Goal: Information Seeking & Learning: Learn about a topic

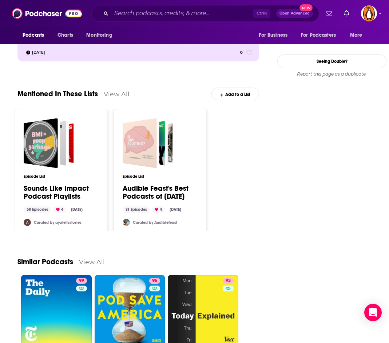
scroll to position [1000, 0]
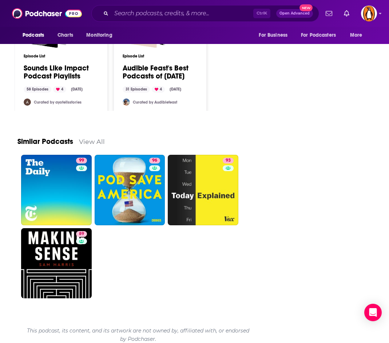
click at [90, 139] on link "View All" at bounding box center [92, 142] width 26 height 8
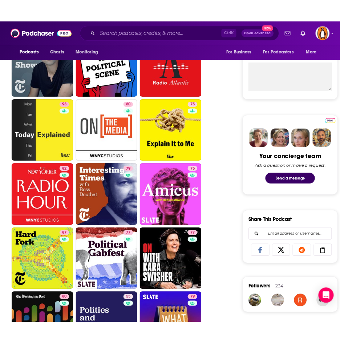
scroll to position [268, 0]
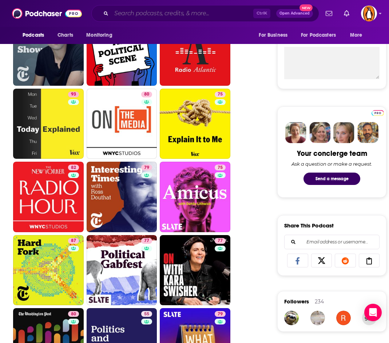
click at [205, 11] on input "Search podcasts, credits, & more..." at bounding box center [182, 14] width 142 height 12
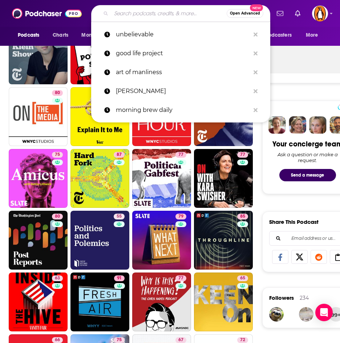
click at [7, 29] on div "Podcasts Charts Monitoring For Business For Podcasters More" at bounding box center [170, 36] width 340 height 19
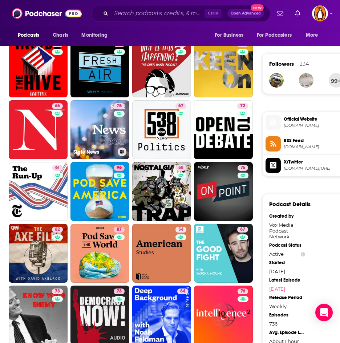
scroll to position [612, 0]
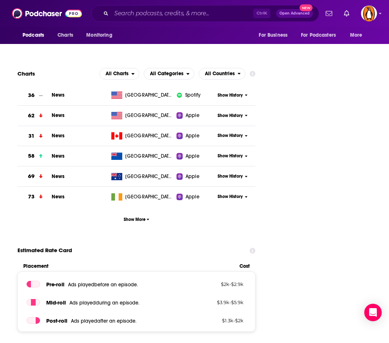
scroll to position [970, 0]
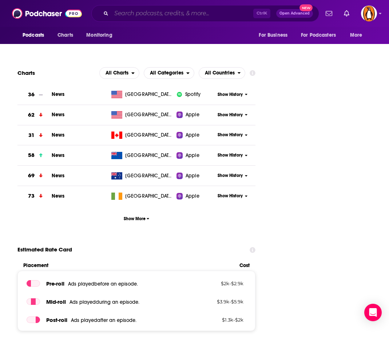
click at [169, 13] on input "Search podcasts, credits, & more..." at bounding box center [182, 14] width 142 height 12
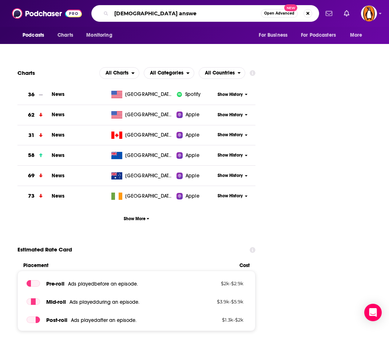
type input "bible answer"
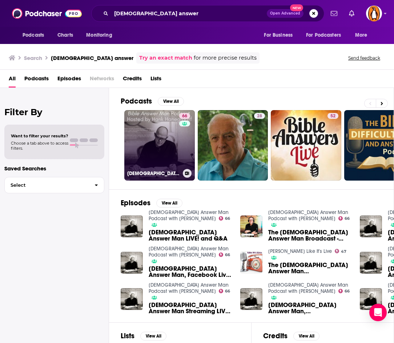
click at [147, 160] on link "66 Bible Answer Man Podcast with Hank Hanegraaff" at bounding box center [159, 145] width 71 height 71
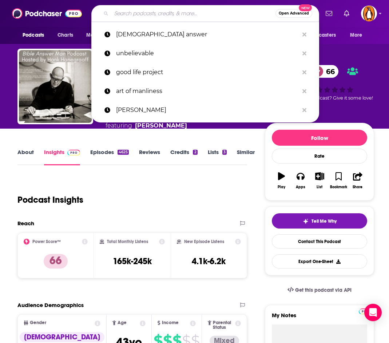
click at [153, 15] on input "Search podcasts, credits, & more..." at bounding box center [193, 14] width 164 height 12
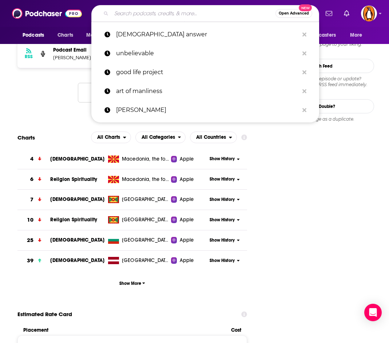
scroll to position [736, 0]
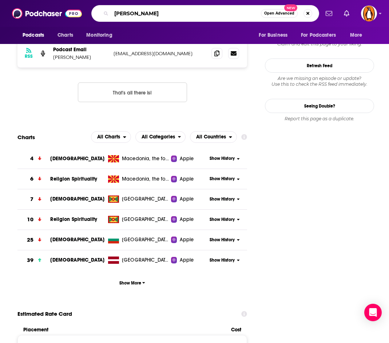
type input "john anderson"
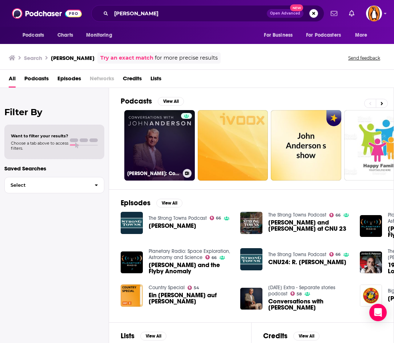
click at [170, 142] on link "John Anderson: Conversations" at bounding box center [159, 145] width 71 height 71
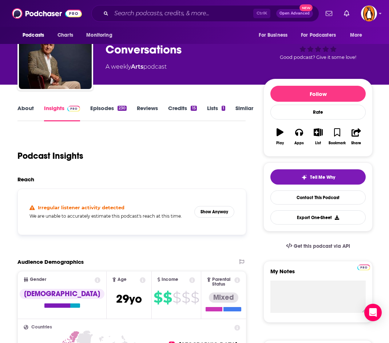
scroll to position [34, 0]
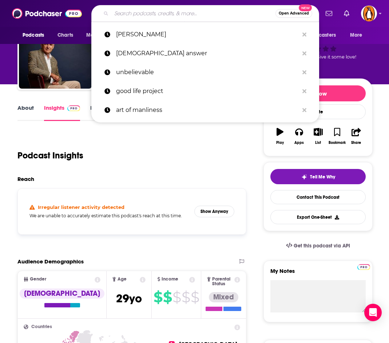
click at [187, 13] on input "Search podcasts, credits, & more..." at bounding box center [193, 14] width 164 height 12
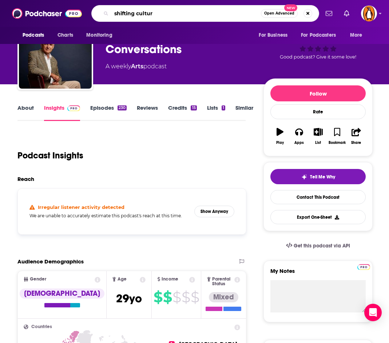
type input "shifting culture"
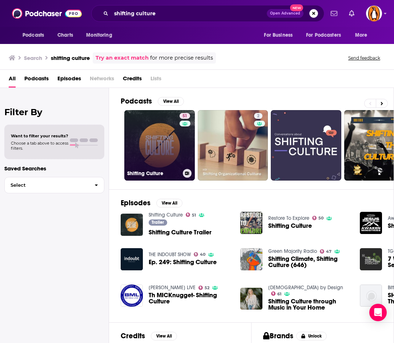
click at [153, 131] on link "51 Shifting Culture" at bounding box center [159, 145] width 71 height 71
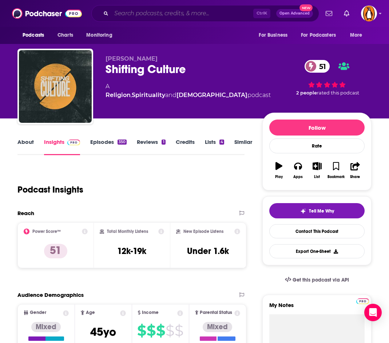
click at [140, 15] on input "Search podcasts, credits, & more..." at bounding box center [182, 14] width 142 height 12
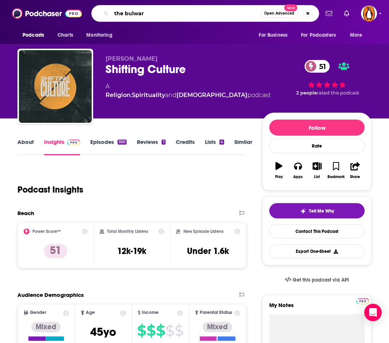
type input "the bulwark"
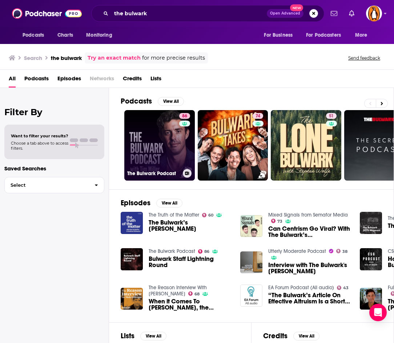
click at [143, 140] on link "86 The Bulwark Podcast" at bounding box center [159, 145] width 71 height 71
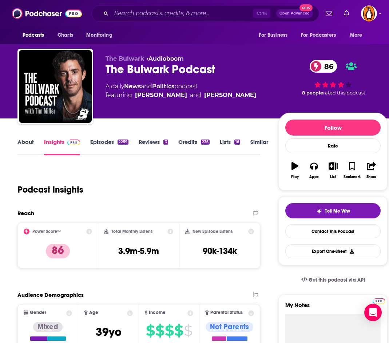
click at [104, 144] on link "Episodes 2259" at bounding box center [109, 147] width 38 height 17
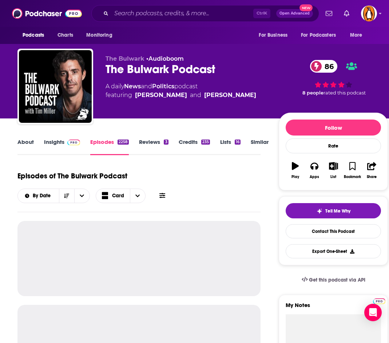
click at [27, 144] on link "About" at bounding box center [25, 147] width 16 height 17
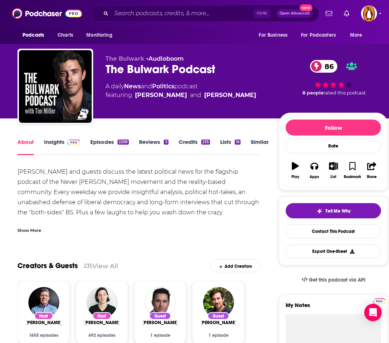
click at [26, 226] on div "Show More" at bounding box center [29, 229] width 24 height 7
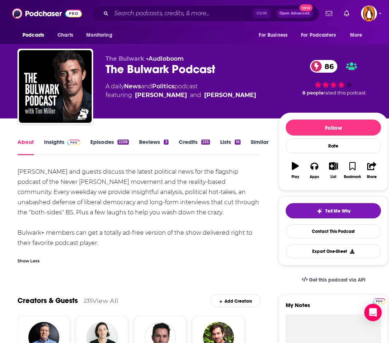
click at [235, 185] on div "Tim Miller and guests discuss the latest political news for the flagship podcas…" at bounding box center [138, 207] width 243 height 81
click at [60, 143] on link "Insights" at bounding box center [62, 147] width 36 height 17
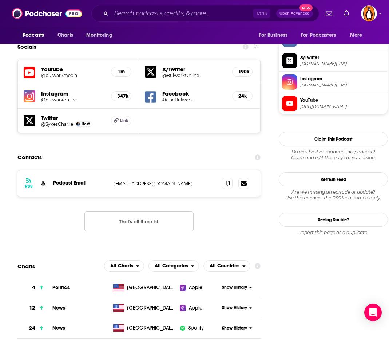
scroll to position [632, 0]
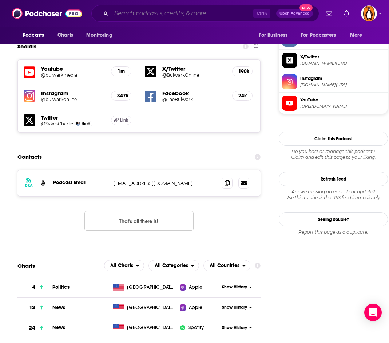
click at [160, 18] on input "Search podcasts, credits, & more..." at bounding box center [182, 14] width 142 height 12
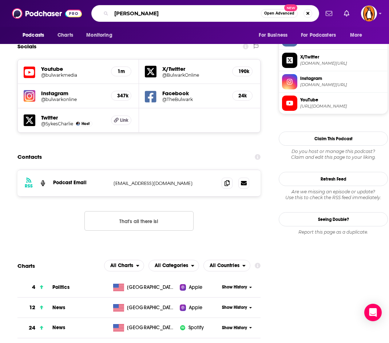
type input "mona charen"
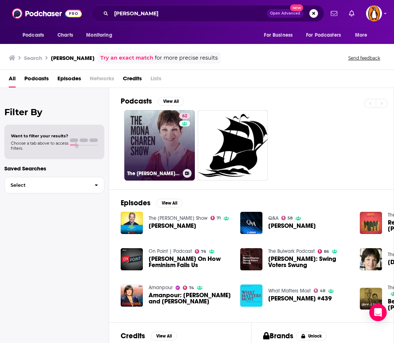
click at [148, 144] on link "62 The Mona Charen Show" at bounding box center [159, 145] width 71 height 71
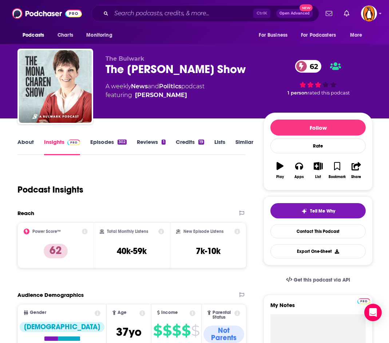
click at [27, 146] on link "About" at bounding box center [25, 147] width 16 height 17
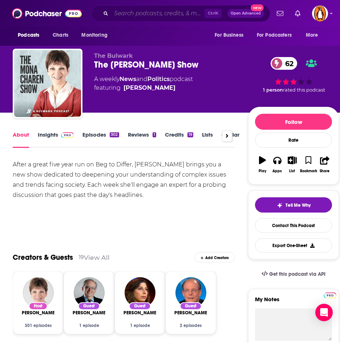
click at [137, 13] on input "Search podcasts, credits, & more..." at bounding box center [157, 14] width 93 height 12
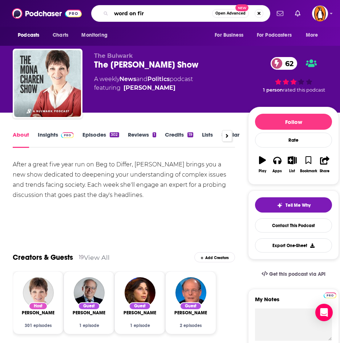
type input "word on fire"
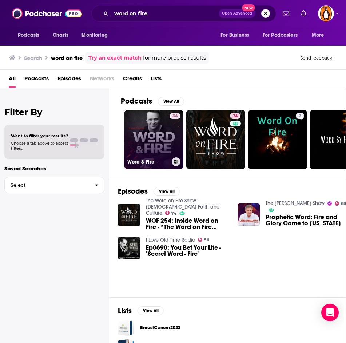
click at [161, 135] on link "34 Word & Fire" at bounding box center [153, 139] width 59 height 59
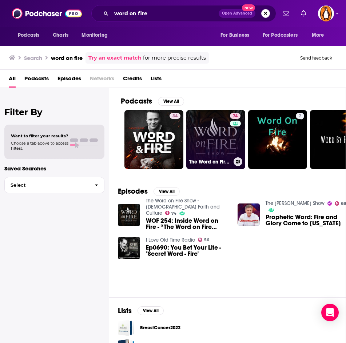
click at [202, 142] on link "74 The Word on Fire Show - Catholic Faith and Culture" at bounding box center [215, 139] width 59 height 59
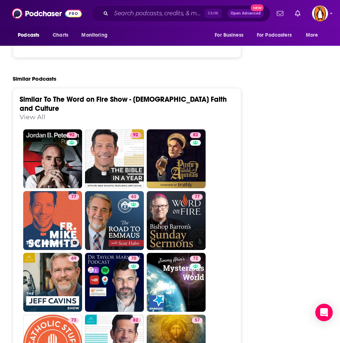
scroll to position [1625, 0]
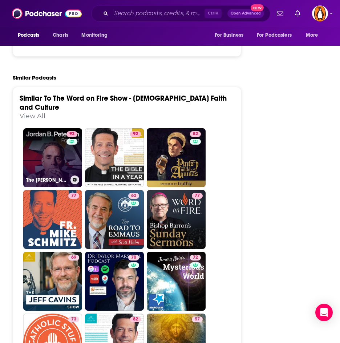
click at [55, 128] on link "92 The Jordan B. Peterson Podcast" at bounding box center [52, 157] width 59 height 59
type input "https://www.podchaser.com/podcasts/the-jordan-b-peterson-podcast-225906"
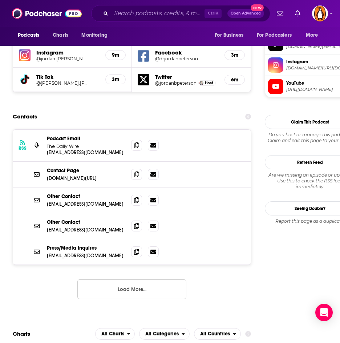
scroll to position [667, 0]
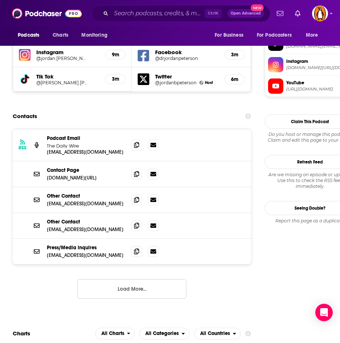
click at [135, 279] on button "Load More..." at bounding box center [131, 289] width 109 height 20
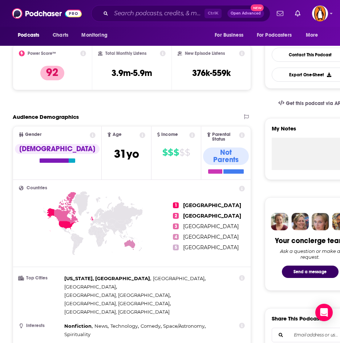
scroll to position [0, 0]
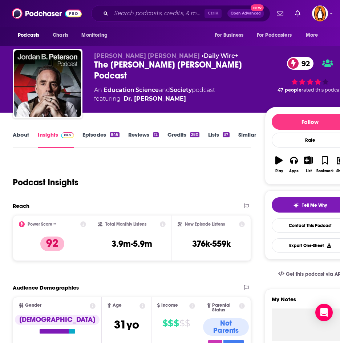
click at [23, 135] on link "About" at bounding box center [21, 139] width 16 height 17
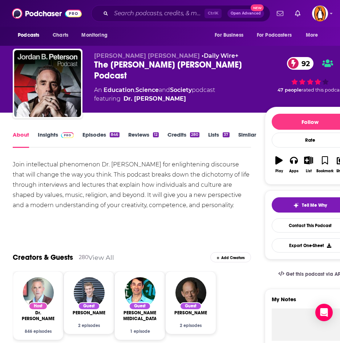
click at [54, 137] on link "Insights" at bounding box center [56, 139] width 36 height 17
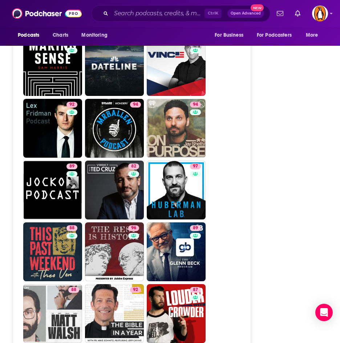
scroll to position [2111, 0]
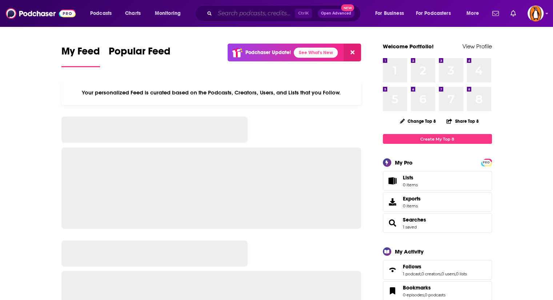
click at [259, 16] on input "Search podcasts, credits, & more..." at bounding box center [255, 14] width 80 height 12
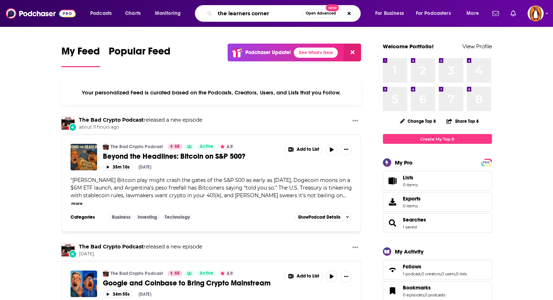
type input "the learners corner"
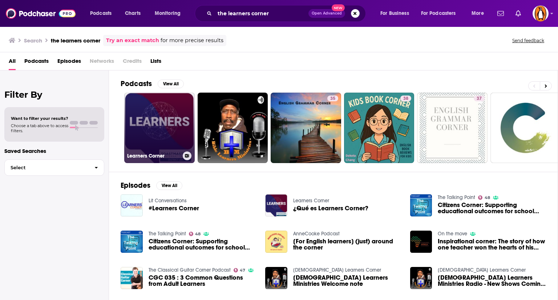
click at [164, 129] on link "Learners Corner" at bounding box center [159, 128] width 71 height 71
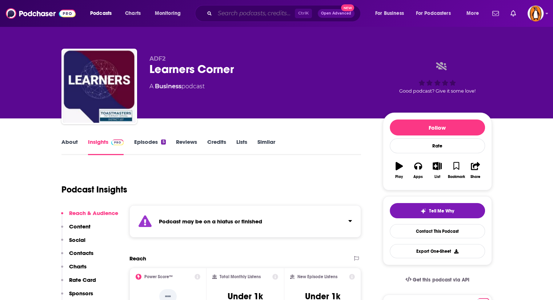
click at [235, 12] on input "Search podcasts, credits, & more..." at bounding box center [255, 14] width 80 height 12
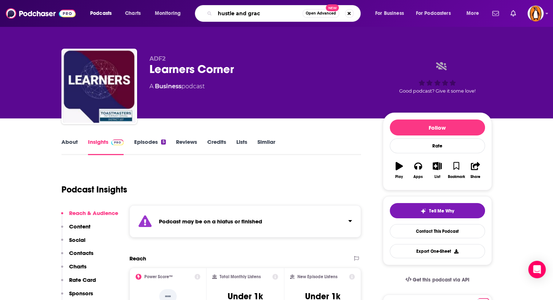
type input "hustle and grace"
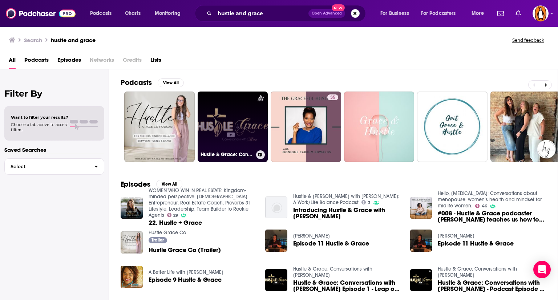
click at [210, 112] on link "Hustle & Grace: Conversations with Rae" at bounding box center [233, 127] width 71 height 71
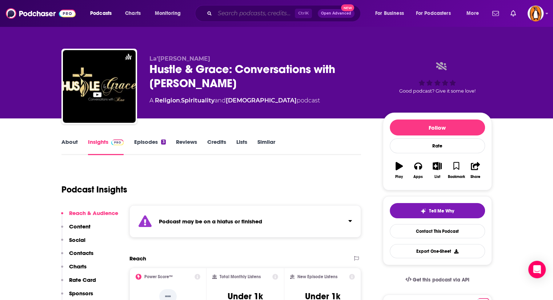
click at [220, 18] on input "Search podcasts, credits, & more..." at bounding box center [255, 14] width 80 height 12
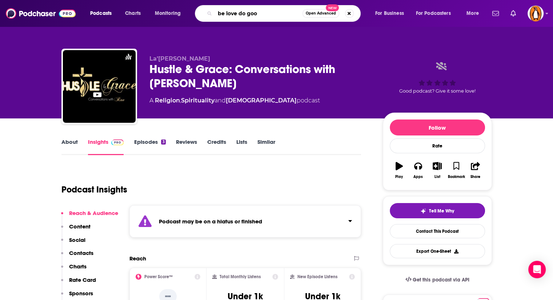
type input "be love do good"
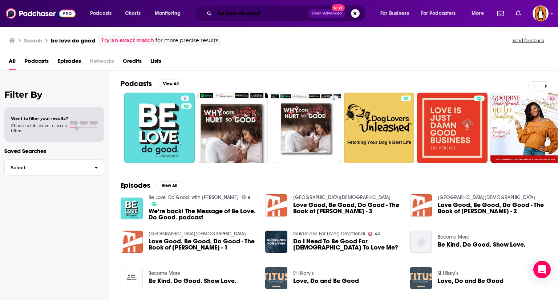
click at [236, 11] on input "be love do good" at bounding box center [262, 14] width 94 height 12
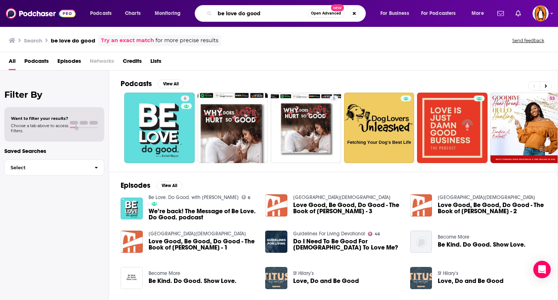
click at [236, 11] on input "be love do good" at bounding box center [261, 14] width 93 height 12
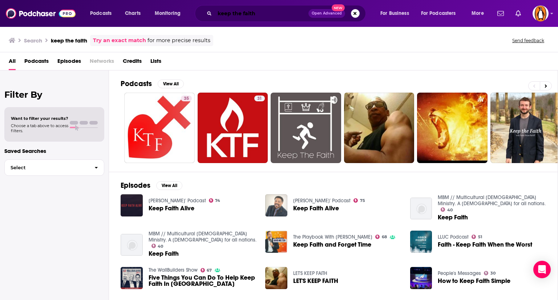
click at [234, 13] on input "keep the faith" at bounding box center [262, 14] width 94 height 12
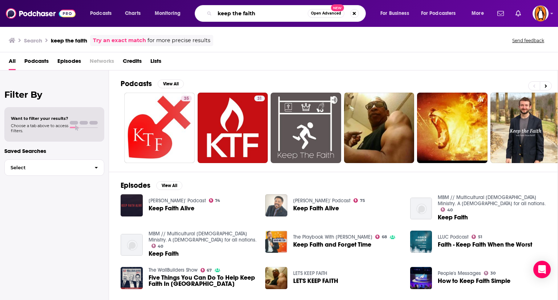
click at [234, 13] on input "keep the faith" at bounding box center [261, 14] width 93 height 12
type input "next right thing"
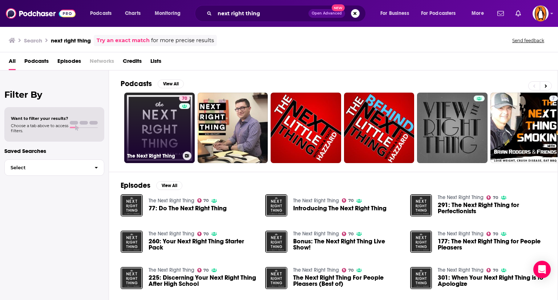
click at [168, 132] on link "70 The Next Right Thing" at bounding box center [159, 128] width 71 height 71
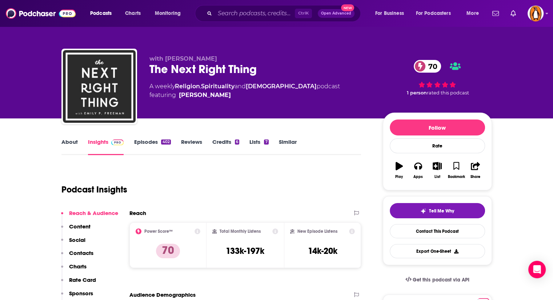
click at [77, 145] on link "About" at bounding box center [69, 147] width 16 height 17
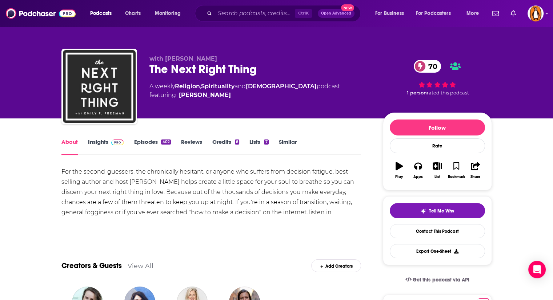
click at [97, 144] on link "Insights" at bounding box center [106, 147] width 36 height 17
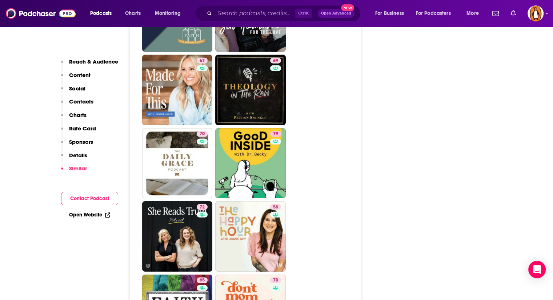
scroll to position [2036, 0]
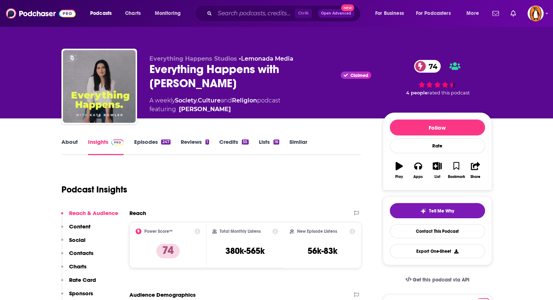
click at [67, 144] on link "About" at bounding box center [69, 147] width 16 height 17
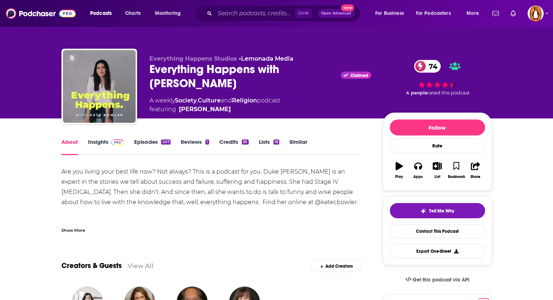
click at [82, 221] on div "Show More" at bounding box center [211, 227] width 300 height 12
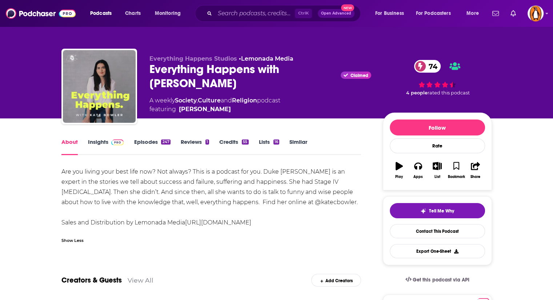
click at [106, 143] on link "Insights" at bounding box center [106, 147] width 36 height 17
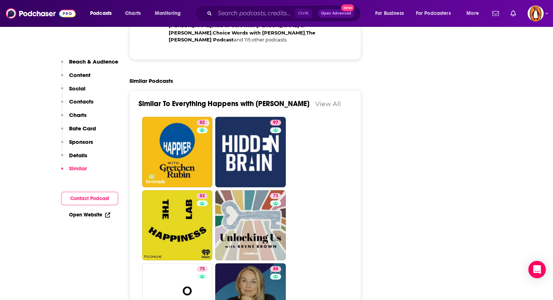
scroll to position [1717, 0]
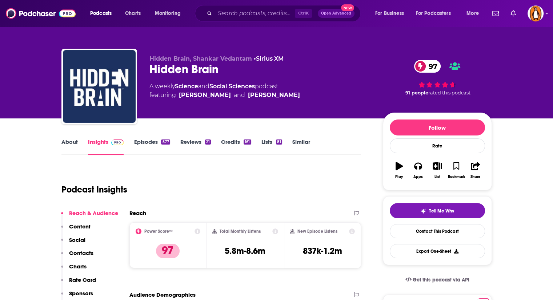
click at [71, 143] on link "About" at bounding box center [69, 147] width 16 height 17
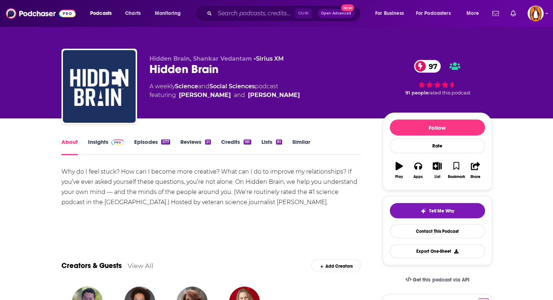
click at [102, 145] on link "Insights" at bounding box center [106, 147] width 36 height 17
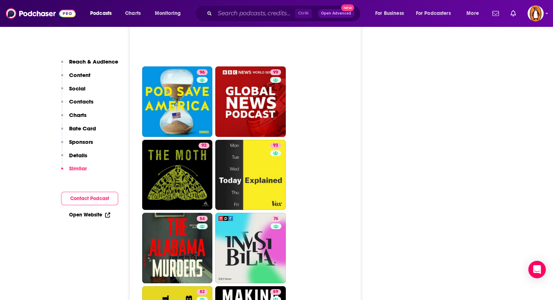
scroll to position [2383, 0]
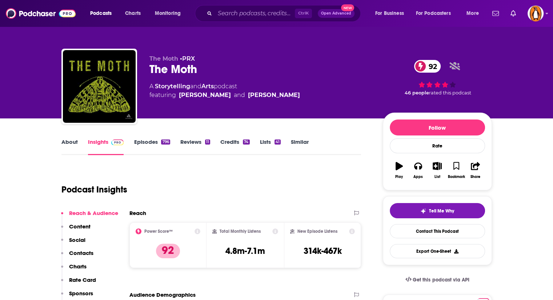
click at [68, 141] on link "About" at bounding box center [69, 147] width 16 height 17
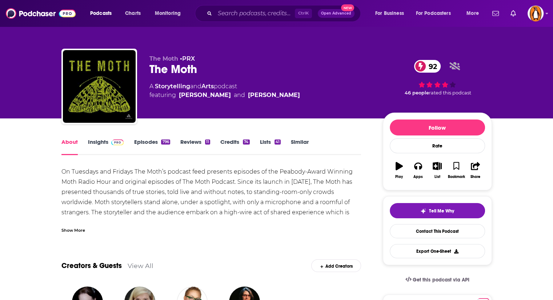
click at [74, 223] on div "Show More" at bounding box center [211, 227] width 300 height 12
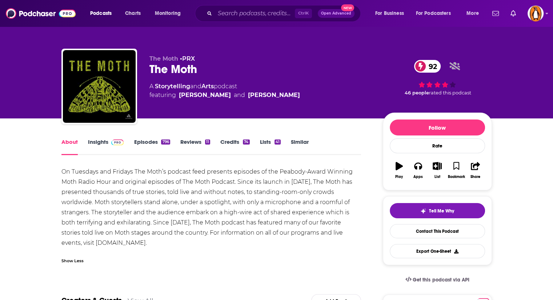
click at [107, 143] on link "Insights" at bounding box center [106, 147] width 36 height 17
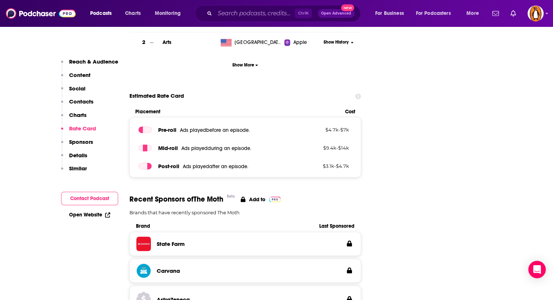
scroll to position [967, 0]
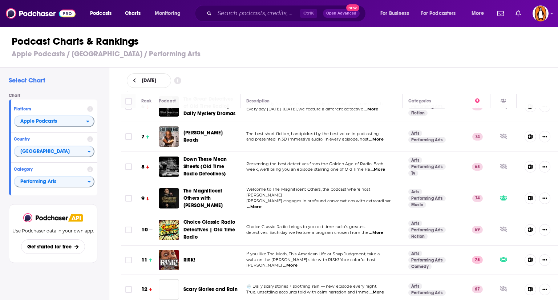
scroll to position [168, 0]
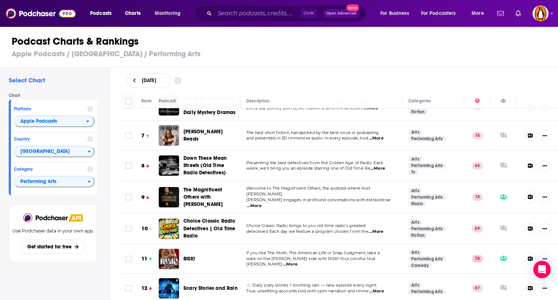
click at [262, 203] on span "...More" at bounding box center [254, 206] width 15 height 6
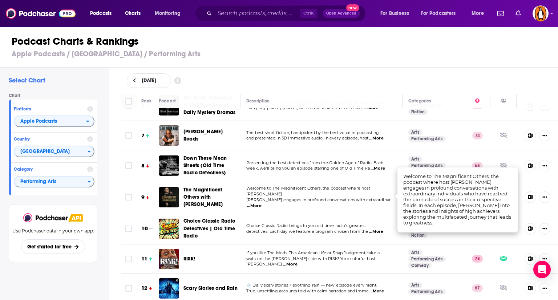
click at [262, 203] on span "...More" at bounding box center [254, 206] width 15 height 6
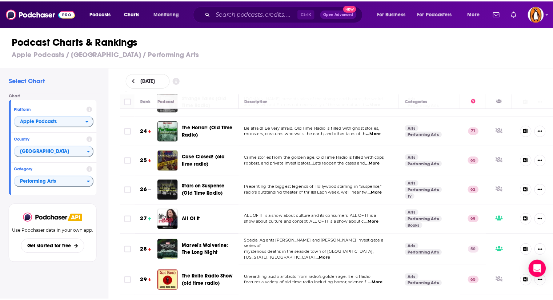
scroll to position [680, 0]
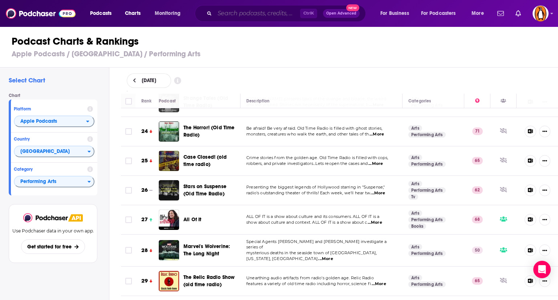
click at [234, 15] on input "Search podcasts, credits, & more..." at bounding box center [257, 14] width 85 height 12
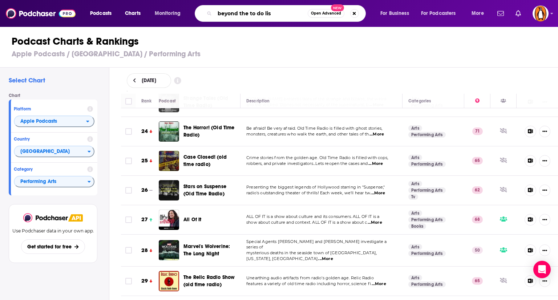
type input "beyond the to do list"
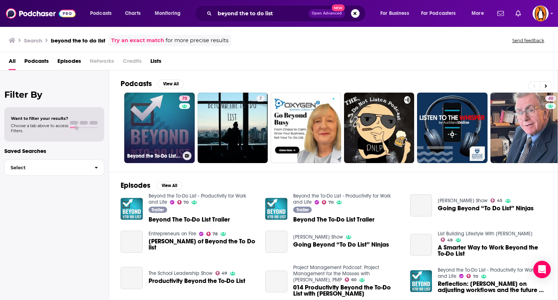
click at [155, 123] on link "70 Beyond the To-Do List - Productivity for Work and Life" at bounding box center [159, 128] width 71 height 71
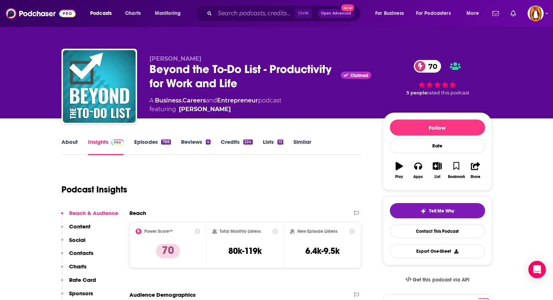
scroll to position [93, 0]
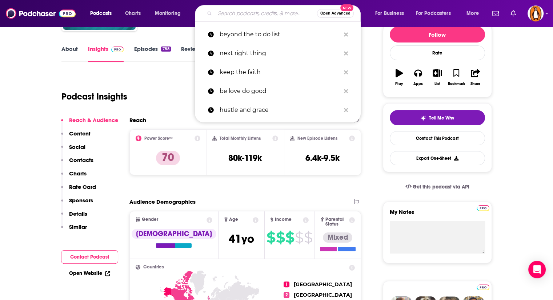
click at [254, 14] on input "Search podcasts, credits, & more..." at bounding box center [266, 14] width 102 height 12
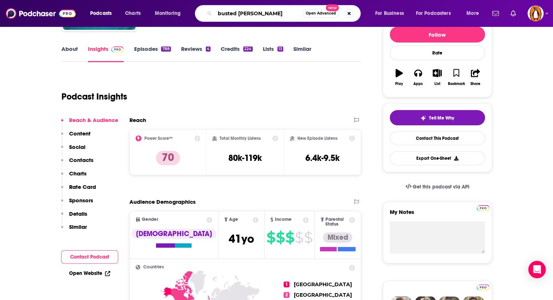
type input "busted halp"
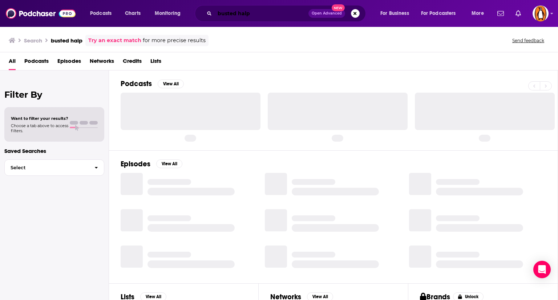
click at [254, 14] on input "busted halp" at bounding box center [262, 14] width 94 height 12
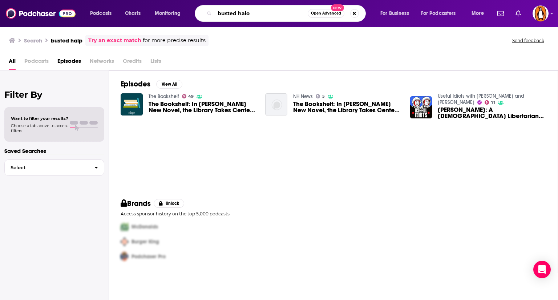
type input "busted halo"
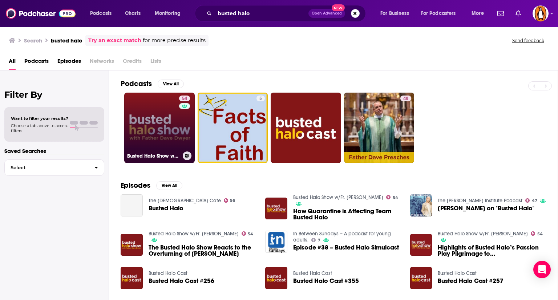
click at [158, 124] on link "54 Busted Halo Show w/Fr. Dave Dwyer" at bounding box center [159, 128] width 71 height 71
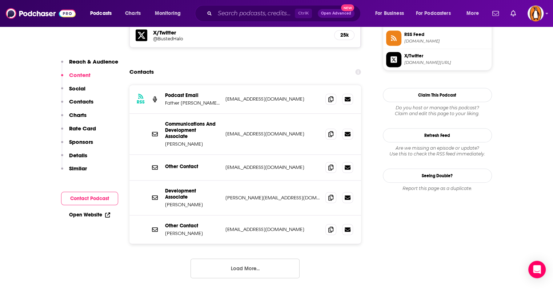
scroll to position [151, 0]
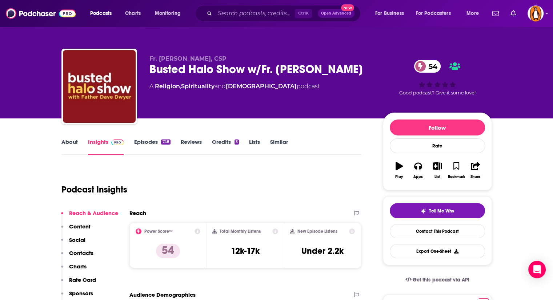
click at [68, 144] on link "About" at bounding box center [69, 147] width 16 height 17
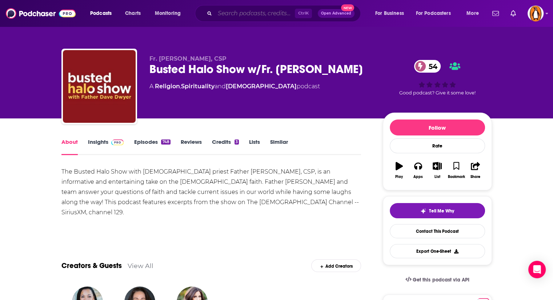
click at [227, 15] on input "Search podcasts, credits, & more..." at bounding box center [255, 14] width 80 height 12
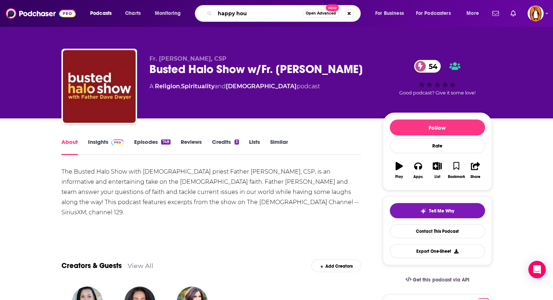
type input "happy hour"
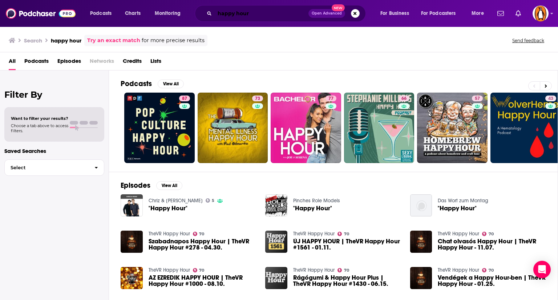
click at [272, 13] on input "happy hour" at bounding box center [262, 14] width 94 height 12
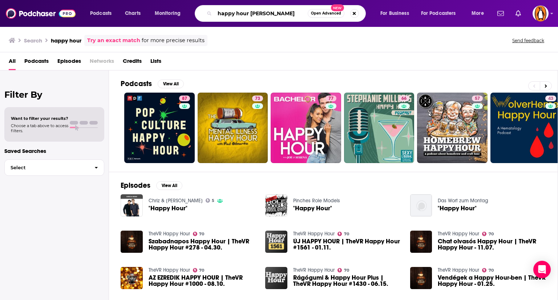
type input "happy hour jamie ivey"
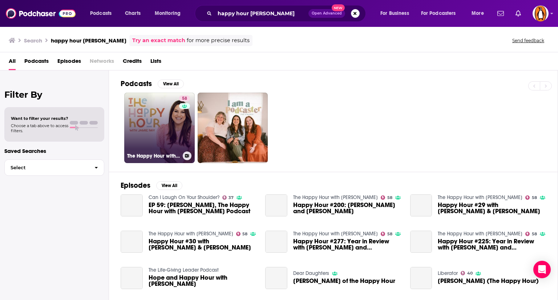
click at [170, 125] on link "58 The Happy Hour with Jamie Ivey" at bounding box center [159, 128] width 71 height 71
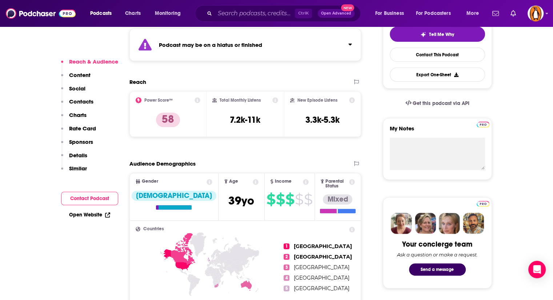
scroll to position [176, 0]
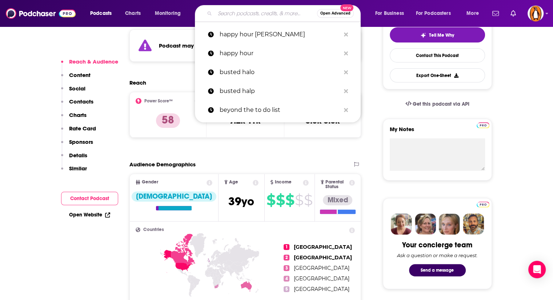
click at [258, 12] on input "Search podcasts, credits, & more..." at bounding box center [266, 14] width 102 height 12
paste input "Alli Worthington"
type input "Alli Worthington"
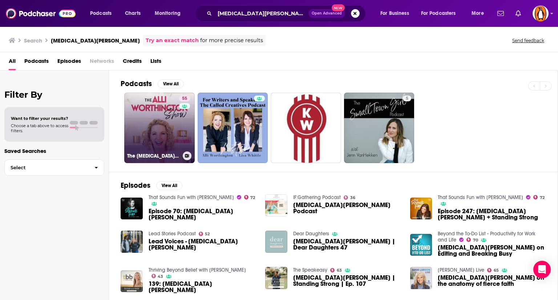
click at [176, 115] on link "55 The Alli Worthington Show" at bounding box center [159, 128] width 71 height 71
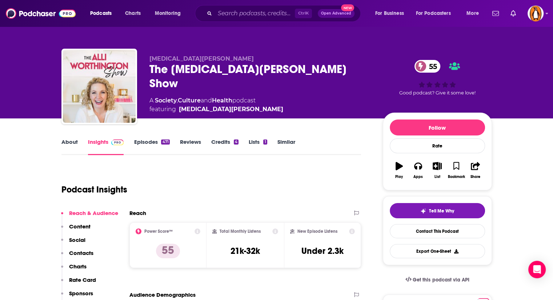
click at [70, 145] on link "About" at bounding box center [69, 147] width 16 height 17
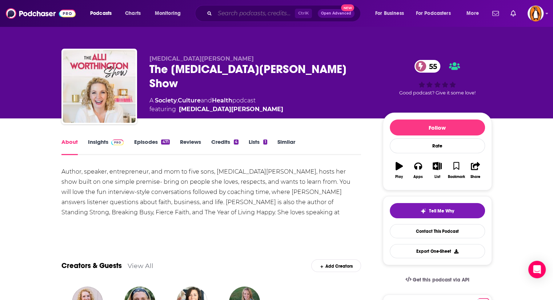
click at [268, 15] on input "Search podcasts, credits, & more..." at bounding box center [255, 14] width 80 height 12
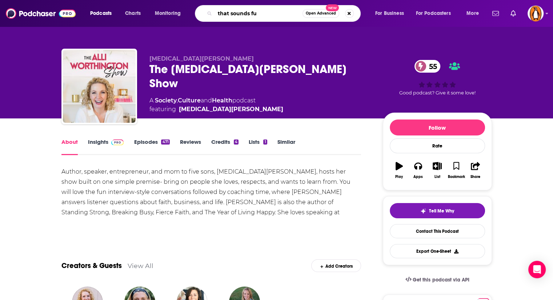
type input "that sounds fun"
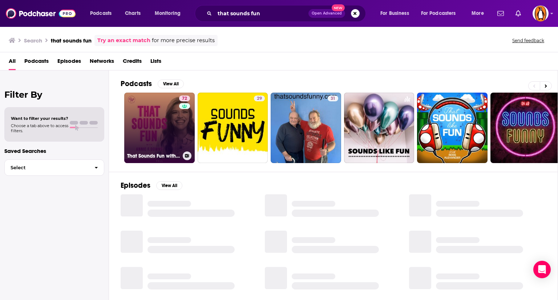
click at [141, 125] on link "72 That Sounds Fun with Annie F. Downs" at bounding box center [159, 128] width 71 height 71
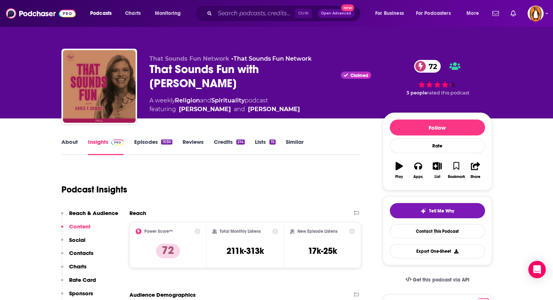
click at [66, 141] on link "About" at bounding box center [69, 147] width 16 height 17
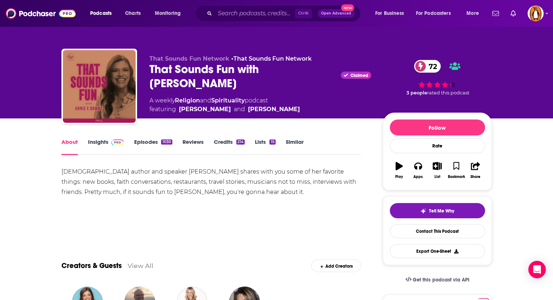
click at [105, 146] on link "Insights" at bounding box center [106, 147] width 36 height 17
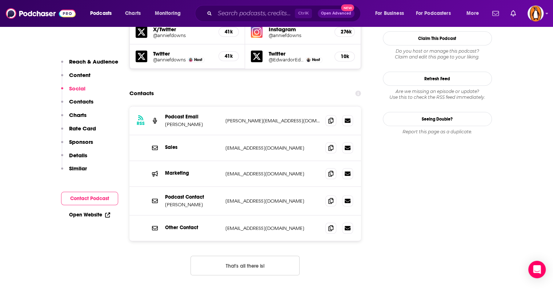
scroll to position [689, 0]
click at [244, 11] on input "Search podcasts, credits, & more..." at bounding box center [255, 14] width 80 height 12
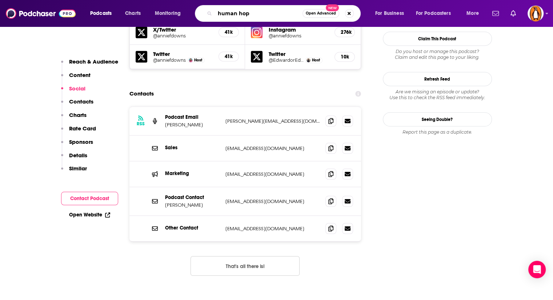
type input "human hope"
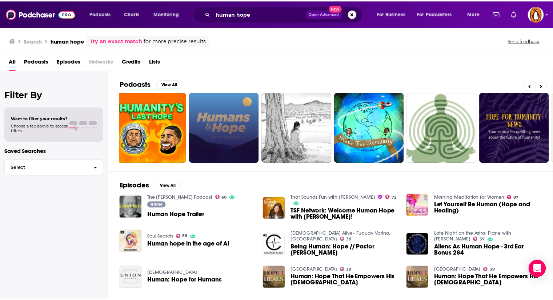
scroll to position [0, 7]
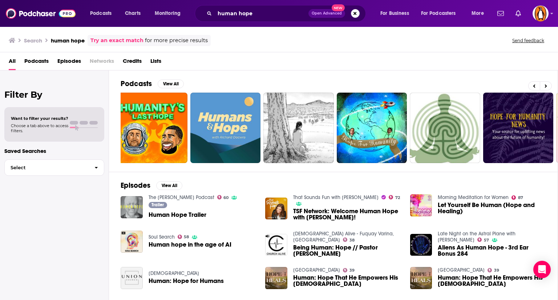
click at [129, 207] on img "Human Hope Trailer" at bounding box center [132, 207] width 22 height 22
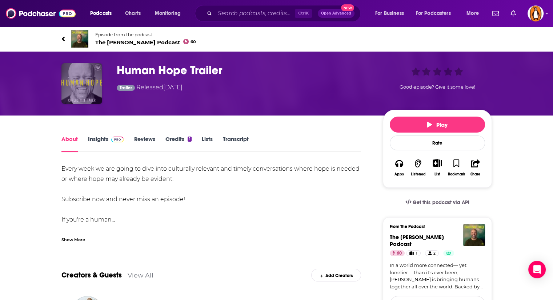
click at [81, 82] on img "Human Hope Trailer" at bounding box center [81, 83] width 41 height 41
click at [151, 39] on span "The Carlos Whittaker Podcast 60" at bounding box center [145, 42] width 101 height 7
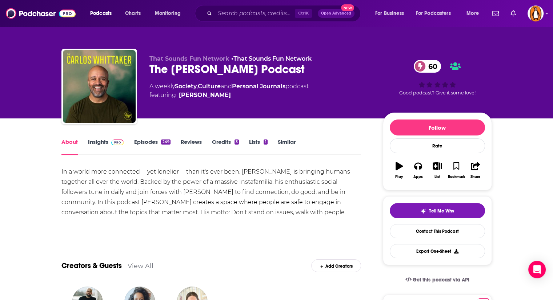
scroll to position [2, 0]
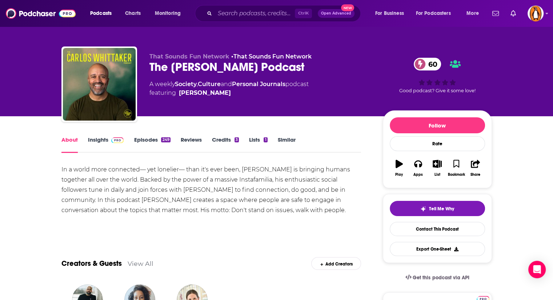
click at [97, 139] on link "Insights" at bounding box center [106, 144] width 36 height 17
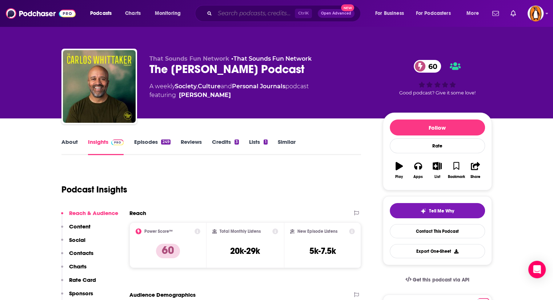
click at [272, 15] on input "Search podcasts, credits, & more..." at bounding box center [255, 14] width 80 height 12
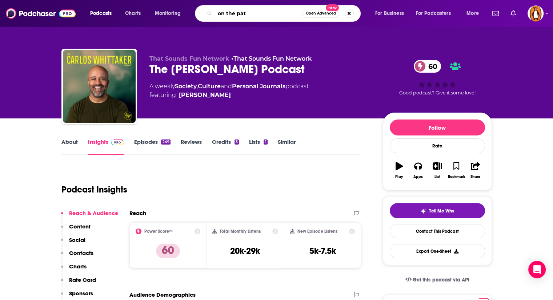
type input "on the path"
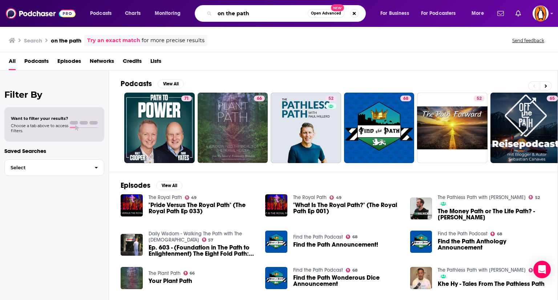
click at [272, 13] on input "on the path" at bounding box center [261, 14] width 93 height 12
type input "on the path [PERSON_NAME]"
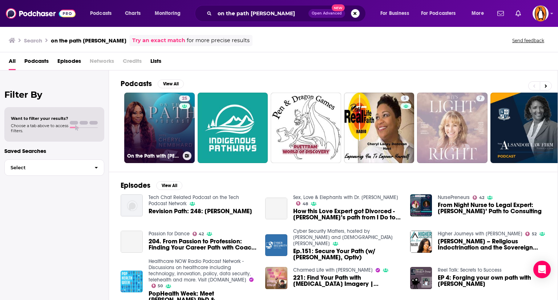
click at [156, 111] on link "25 On the Path with Cheryl Nembhard" at bounding box center [159, 128] width 71 height 71
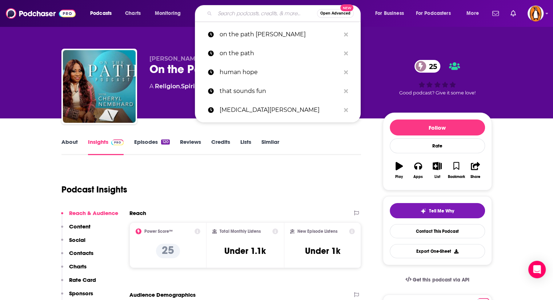
click at [260, 15] on input "Search podcasts, credits, & more..." at bounding box center [266, 14] width 102 height 12
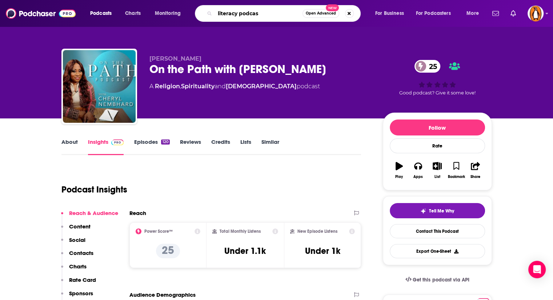
type input "literacy podcast"
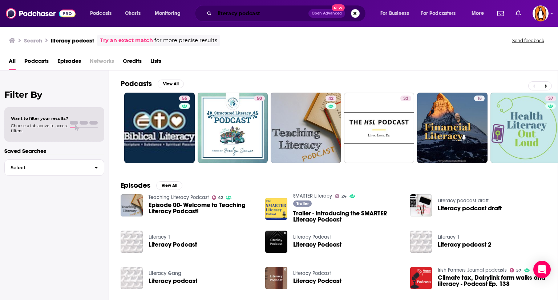
click at [246, 11] on input "literacy podcast" at bounding box center [262, 14] width 94 height 12
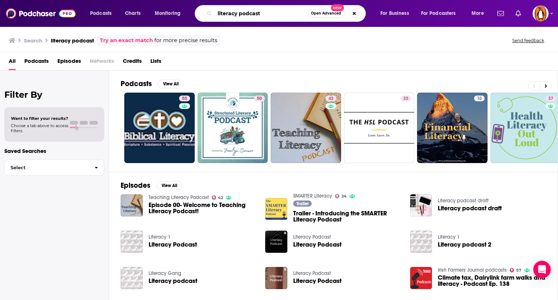
click at [246, 11] on input "literacy podcast" at bounding box center [261, 14] width 93 height 12
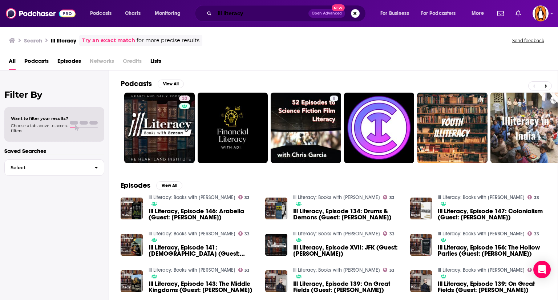
click at [225, 15] on input "ill literacy" at bounding box center [262, 14] width 94 height 12
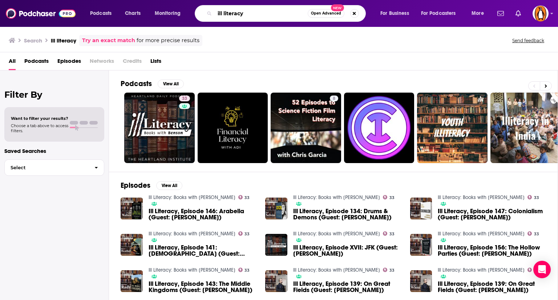
click at [225, 15] on input "ill literacy" at bounding box center [261, 14] width 93 height 12
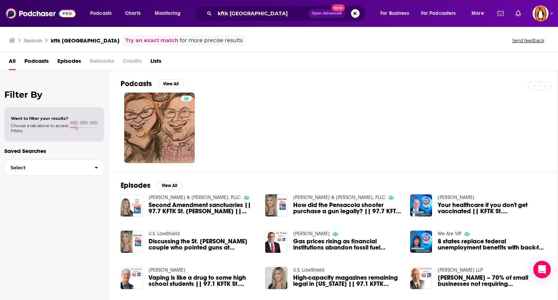
click at [247, 19] on div "kftk st louis Open Advanced New" at bounding box center [280, 13] width 171 height 17
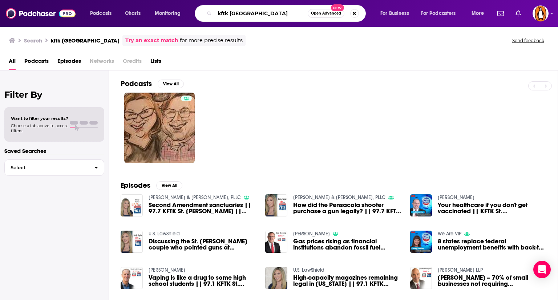
click at [247, 18] on input "kftk st louis" at bounding box center [261, 14] width 93 height 12
type input "hank unplugged"
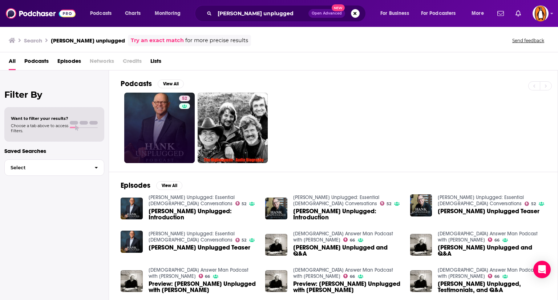
click at [170, 120] on link "52" at bounding box center [159, 128] width 71 height 71
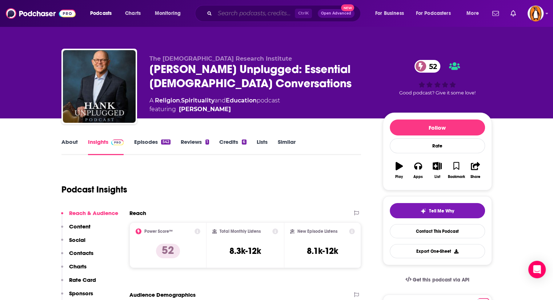
click at [267, 13] on input "Search podcasts, credits, & more..." at bounding box center [255, 14] width 80 height 12
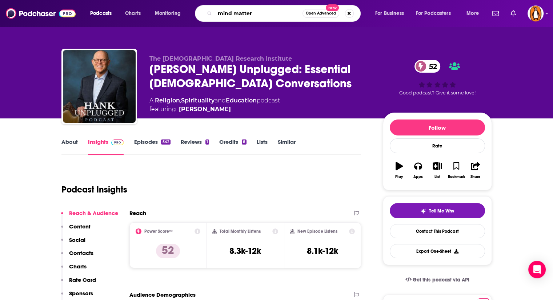
type input "mind matters"
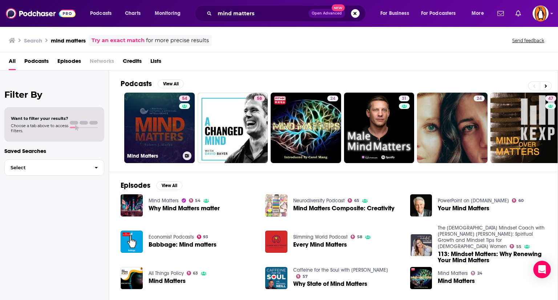
click at [165, 116] on link "54 Mind Matters" at bounding box center [159, 128] width 71 height 71
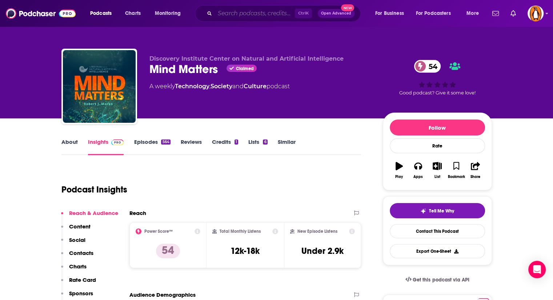
click at [237, 17] on input "Search podcasts, credits, & more..." at bounding box center [255, 14] width 80 height 12
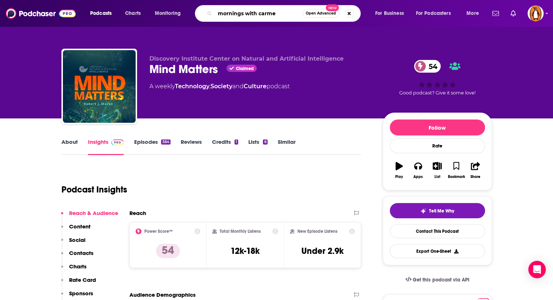
type input "mornings with carmen"
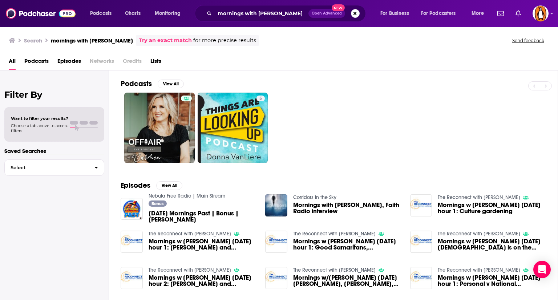
click at [261, 5] on div "mornings with carmen Open Advanced New" at bounding box center [280, 13] width 171 height 17
click at [257, 16] on input "mornings with carmen" at bounding box center [262, 14] width 94 height 12
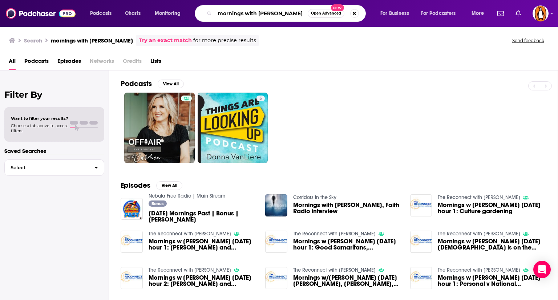
click at [257, 16] on input "mornings with carmen" at bounding box center [261, 14] width 93 height 12
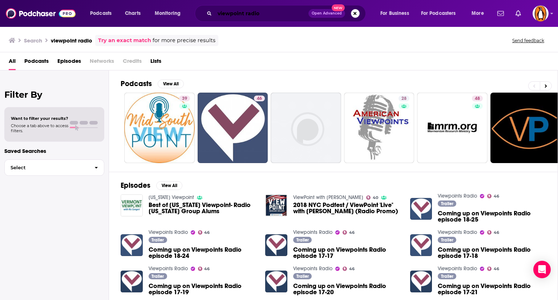
click at [233, 9] on input "viewpoint radio" at bounding box center [262, 14] width 94 height 12
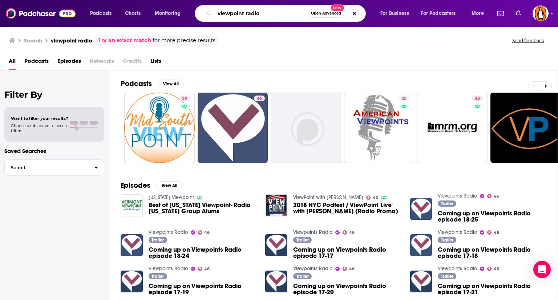
click at [233, 9] on input "viewpoint radio" at bounding box center [261, 14] width 93 height 12
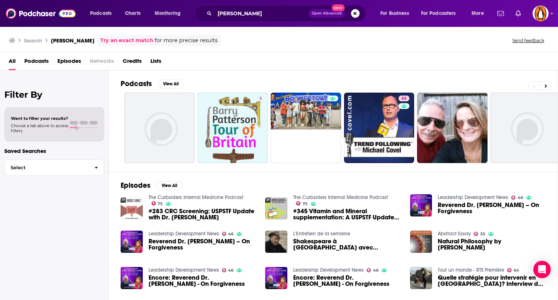
click at [273, 5] on div "michael barry Open Advanced New" at bounding box center [280, 13] width 171 height 17
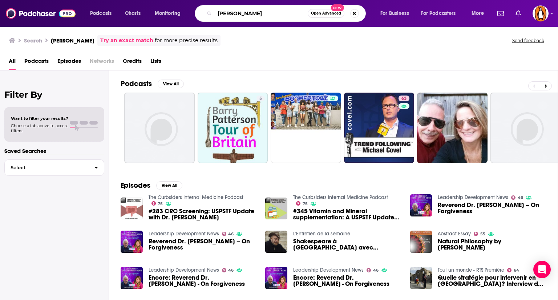
click at [266, 13] on input "michael barry" at bounding box center [261, 14] width 93 height 12
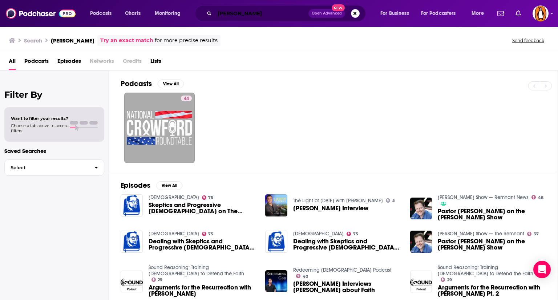
click at [252, 12] on input "bob dutko" at bounding box center [262, 14] width 94 height 12
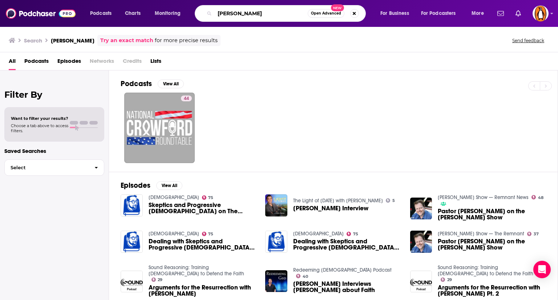
click at [252, 12] on input "bob dutko" at bounding box center [261, 14] width 93 height 12
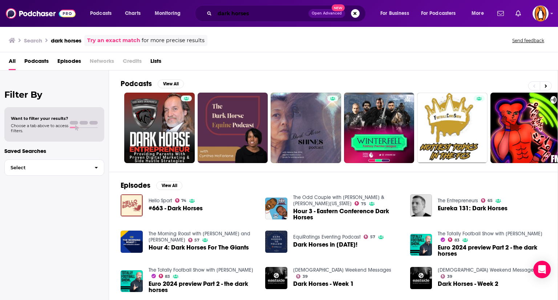
click at [253, 13] on input "dark horses" at bounding box center [262, 14] width 94 height 12
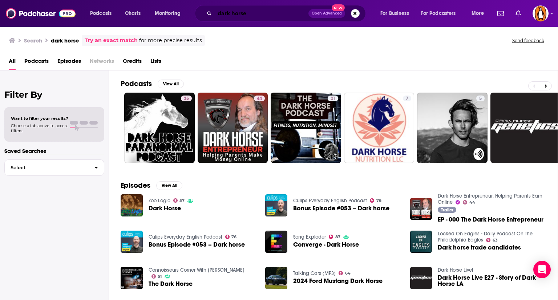
click at [240, 11] on input "dark horse" at bounding box center [262, 14] width 94 height 12
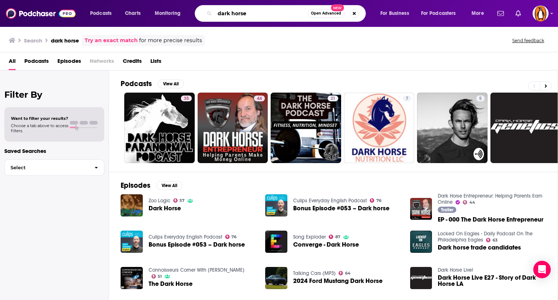
click at [240, 11] on input "dark horse" at bounding box center [261, 14] width 93 height 12
type input "point of view radio"
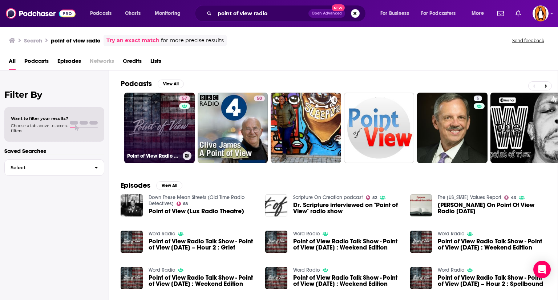
click at [166, 123] on link "57 Point of View Radio Talk Show" at bounding box center [159, 128] width 71 height 71
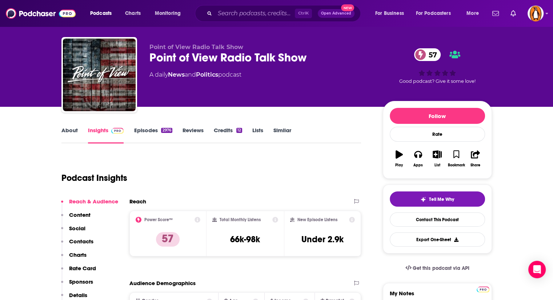
scroll to position [12, 0]
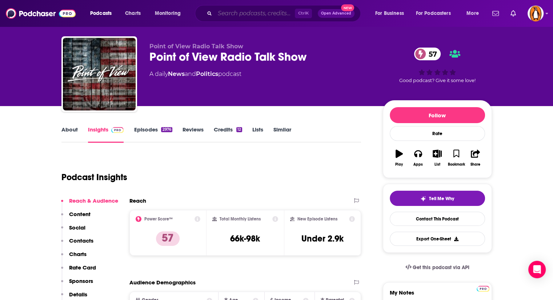
click at [223, 13] on input "Search podcasts, credits, & more..." at bounding box center [255, 14] width 80 height 12
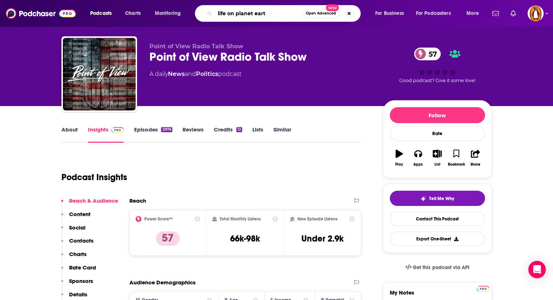
type input "life on planet earth"
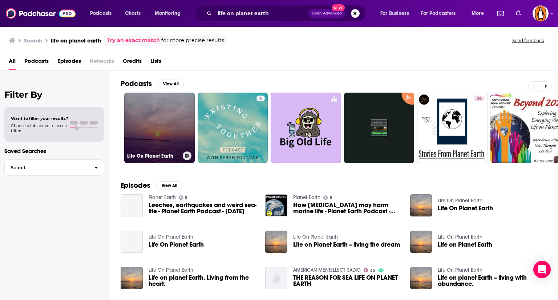
click at [176, 147] on link "Life On Planet Earth" at bounding box center [159, 128] width 71 height 71
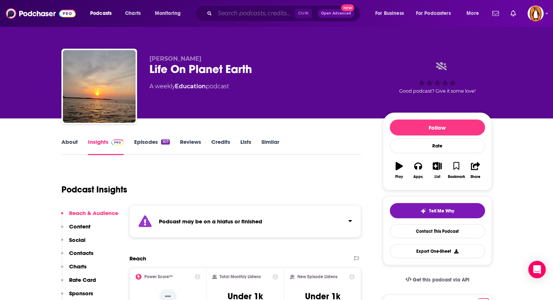
click at [264, 12] on input "Search podcasts, credits, & more..." at bounding box center [255, 14] width 80 height 12
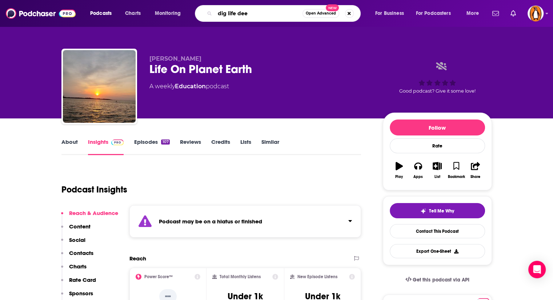
type input "dig life deep"
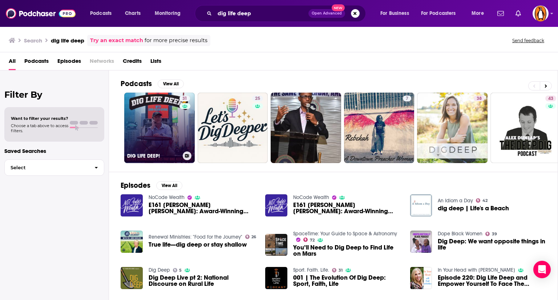
click at [166, 118] on link "31 DIG LIFE DEEP!" at bounding box center [159, 128] width 71 height 71
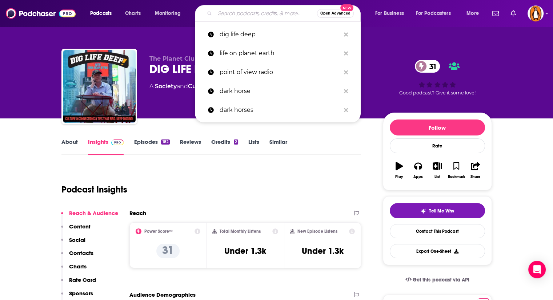
click at [262, 13] on input "Search podcasts, credits, & more..." at bounding box center [266, 14] width 102 height 12
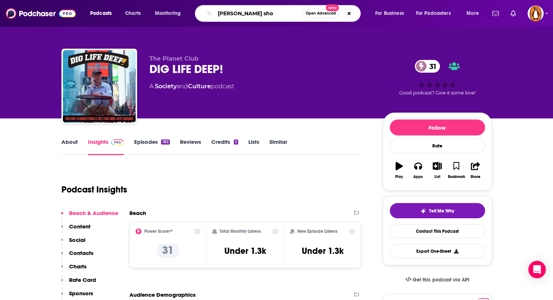
type input "schilling show"
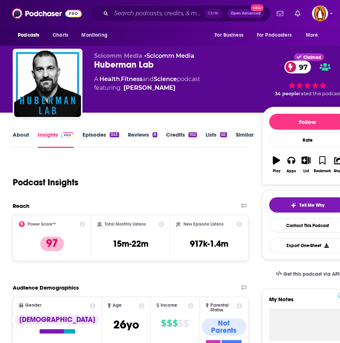
scroll to position [75, 0]
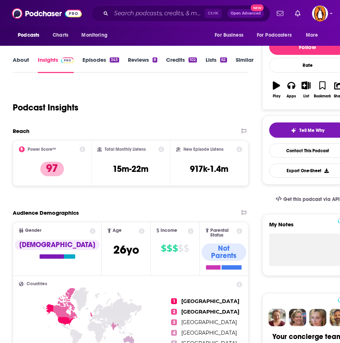
click at [26, 62] on link "About" at bounding box center [21, 64] width 16 height 17
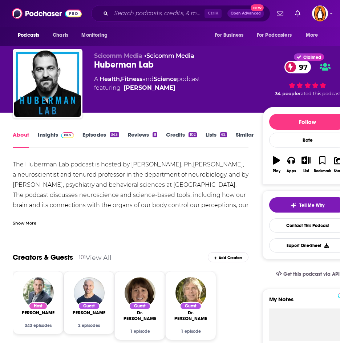
click at [28, 219] on div "Show More" at bounding box center [25, 222] width 24 height 7
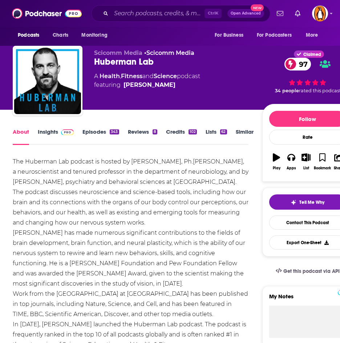
scroll to position [3, 0]
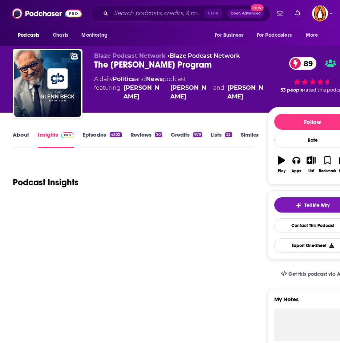
click at [27, 136] on link "About" at bounding box center [21, 139] width 16 height 17
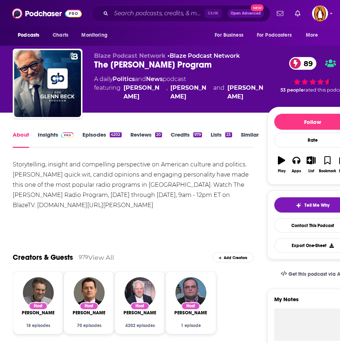
click at [41, 138] on link "Insights" at bounding box center [56, 139] width 36 height 17
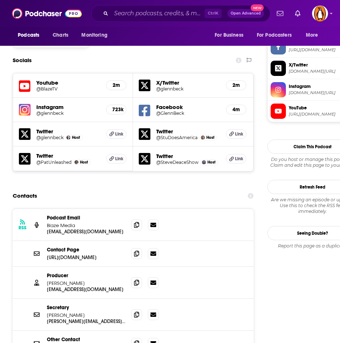
scroll to position [624, 0]
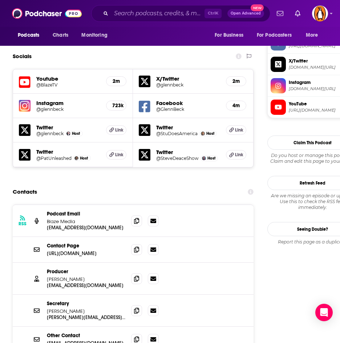
click at [42, 316] on div "RSS Podcast Email Blaze Media [EMAIL_ADDRESS][DOMAIN_NAME] [EMAIL_ADDRESS][DOMA…" at bounding box center [133, 302] width 241 height 194
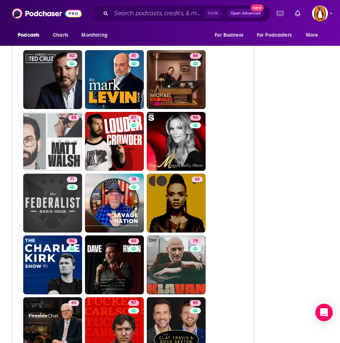
scroll to position [2065, 0]
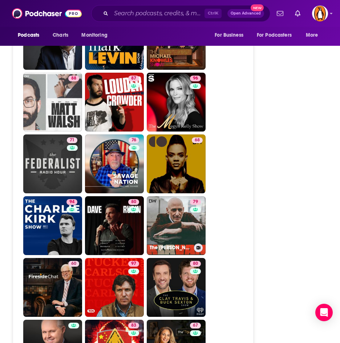
drag, startPoint x: 165, startPoint y: 187, endPoint x: 270, endPoint y: 165, distance: 107.5
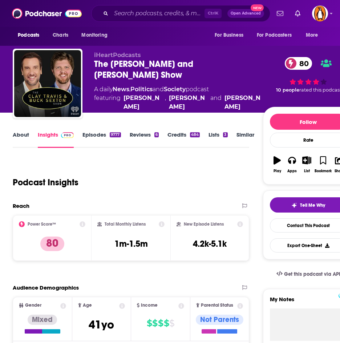
click at [25, 137] on link "About" at bounding box center [21, 139] width 16 height 17
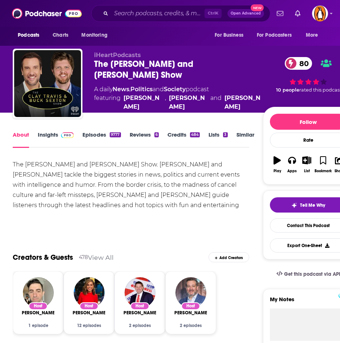
click at [53, 134] on link "Insights" at bounding box center [56, 139] width 36 height 17
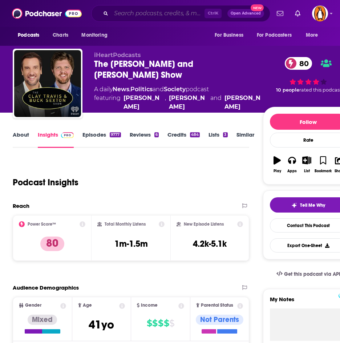
click at [121, 10] on input "Search podcasts, credits, & more..." at bounding box center [157, 14] width 93 height 12
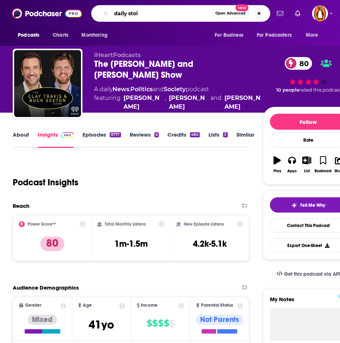
type input "daily stoic"
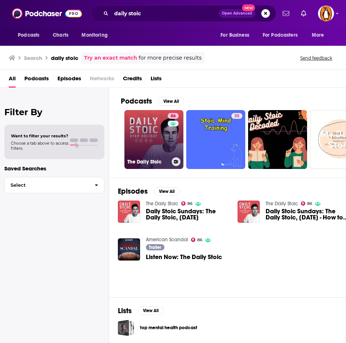
click at [151, 132] on link "86 The Daily Stoic" at bounding box center [153, 139] width 59 height 59
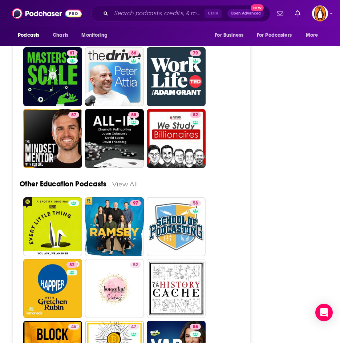
scroll to position [2202, 0]
